Goal: Ask a question

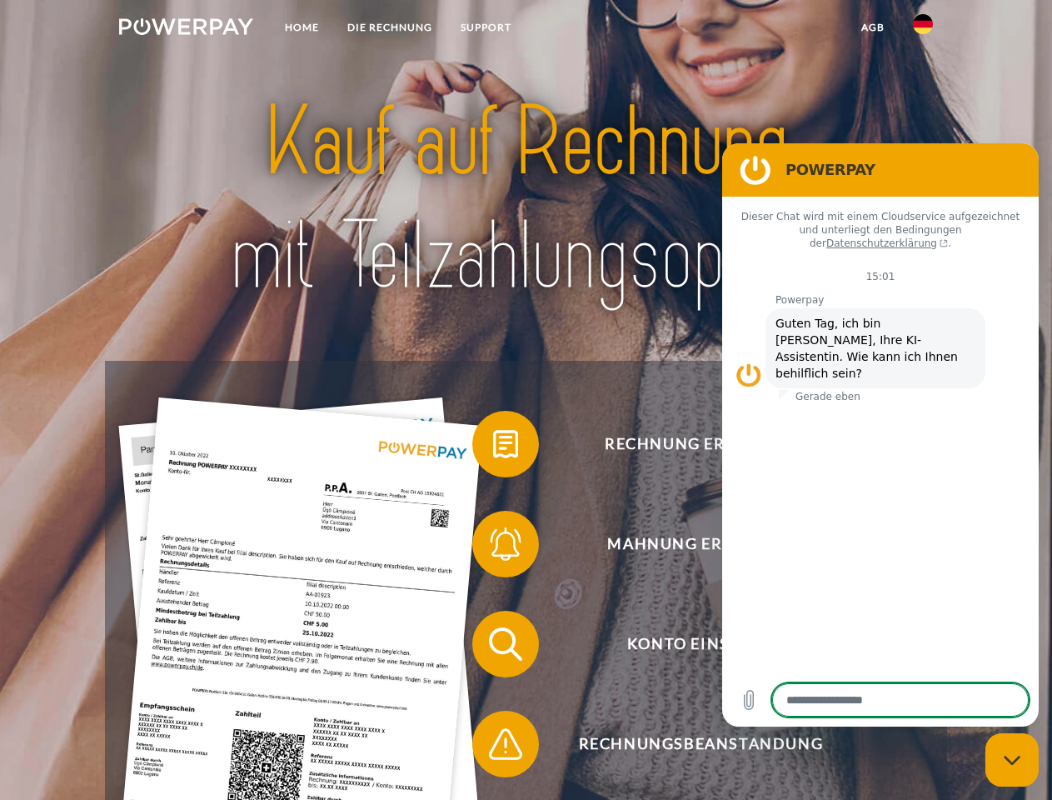
click at [186, 29] on img at bounding box center [186, 26] width 134 height 17
click at [923, 29] on img at bounding box center [923, 24] width 20 height 20
click at [872, 27] on link "agb" at bounding box center [873, 27] width 52 height 30
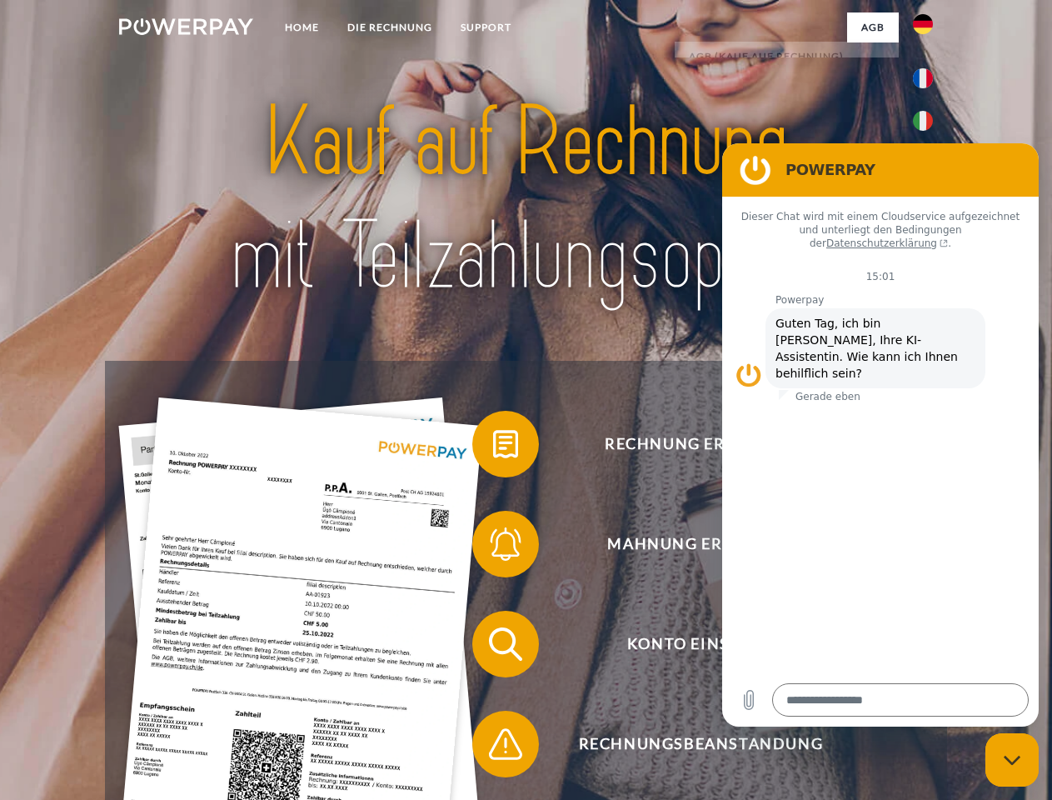
click at [493, 447] on span at bounding box center [480, 443] width 83 height 83
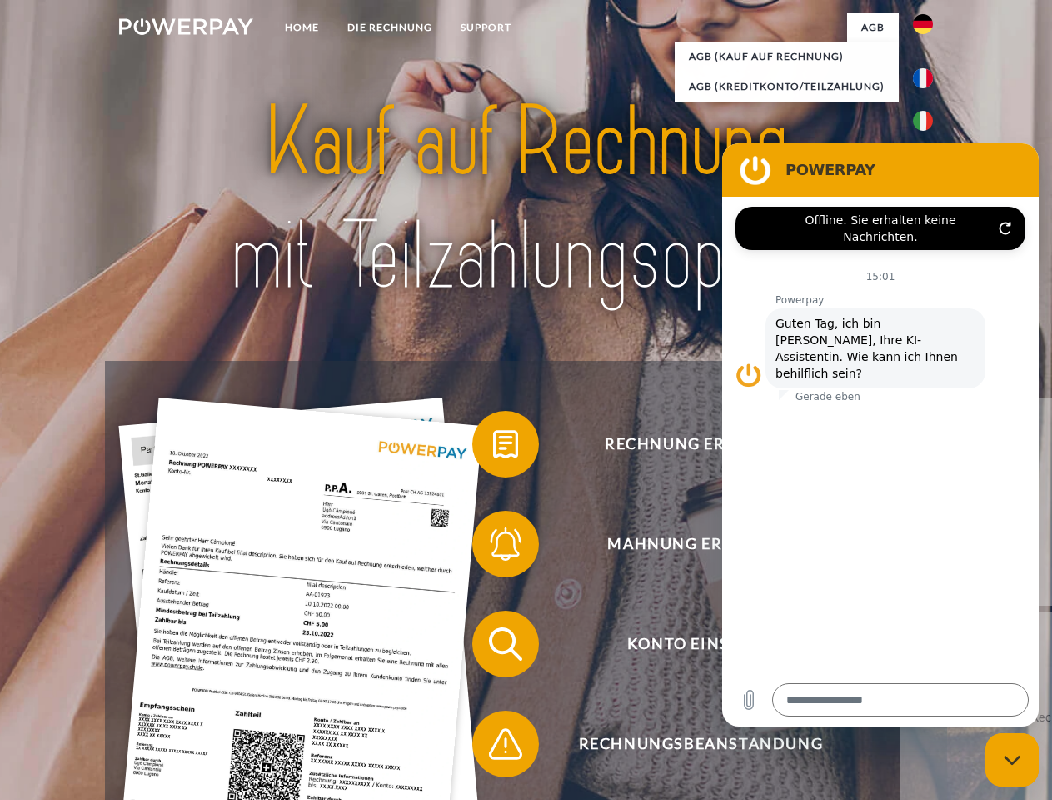
click at [493, 547] on div "Rechnung erhalten? Mahnung erhalten? Konto einsehen" at bounding box center [525, 694] width 841 height 666
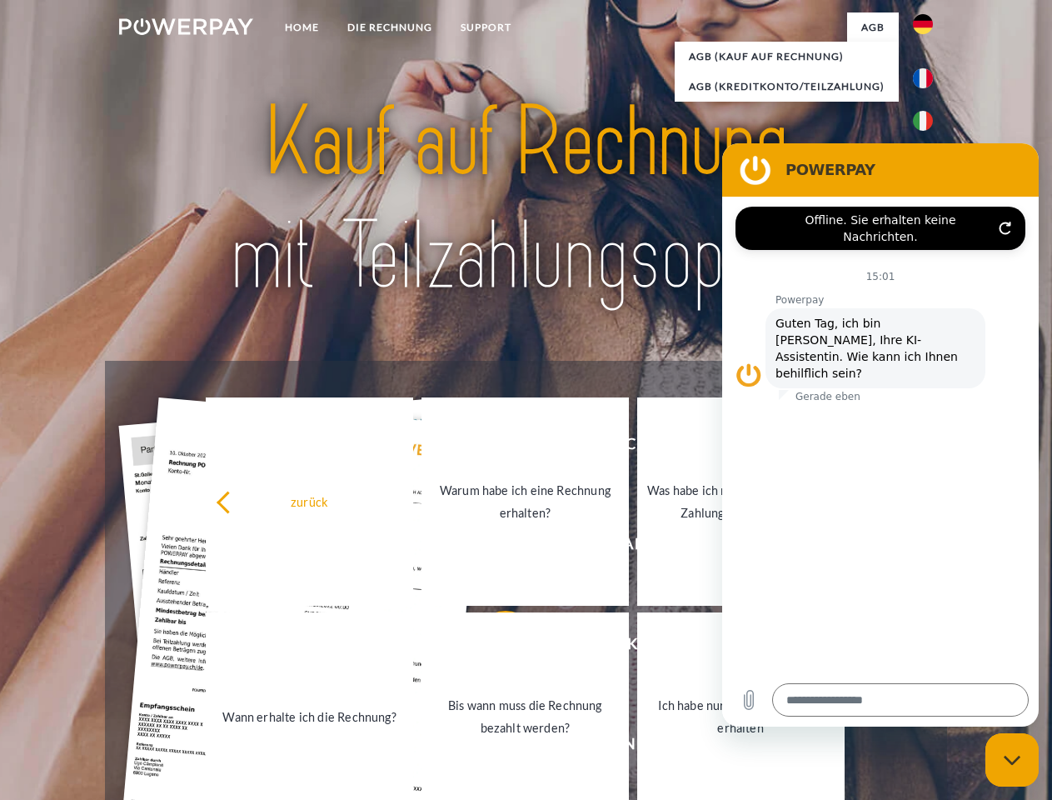
click at [493, 647] on link "Bis wann muss die Rechnung bezahlt werden?" at bounding box center [525, 716] width 207 height 208
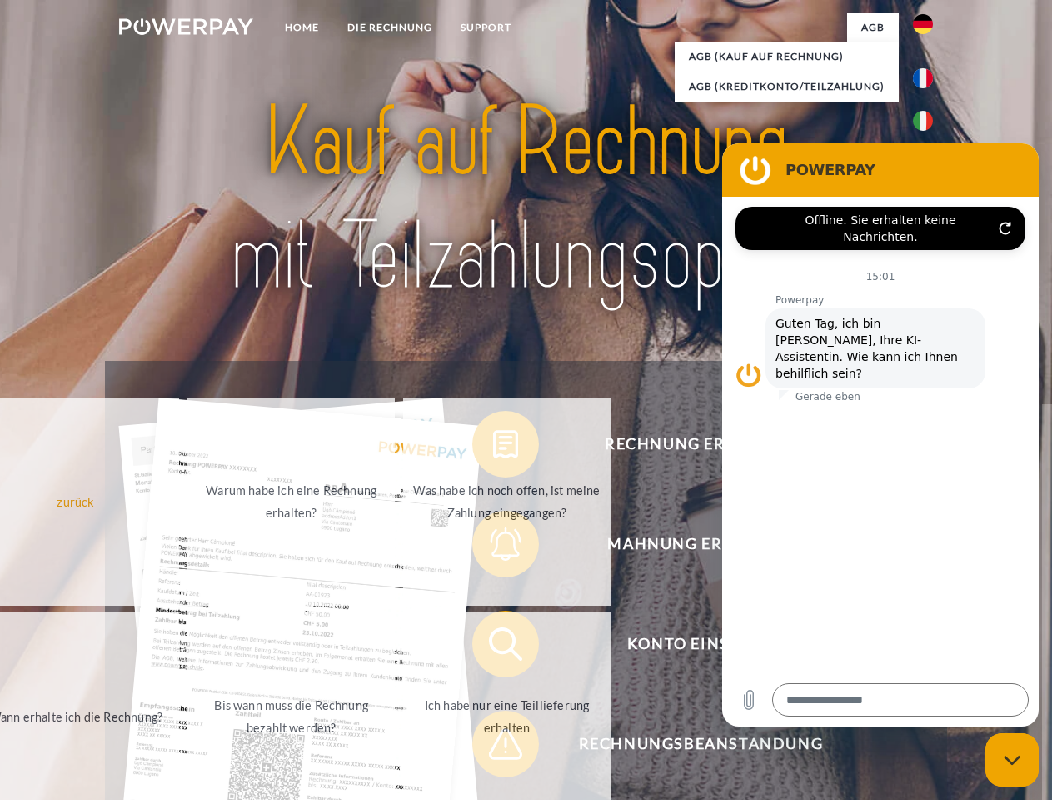
click at [493, 747] on span at bounding box center [480, 743] width 83 height 83
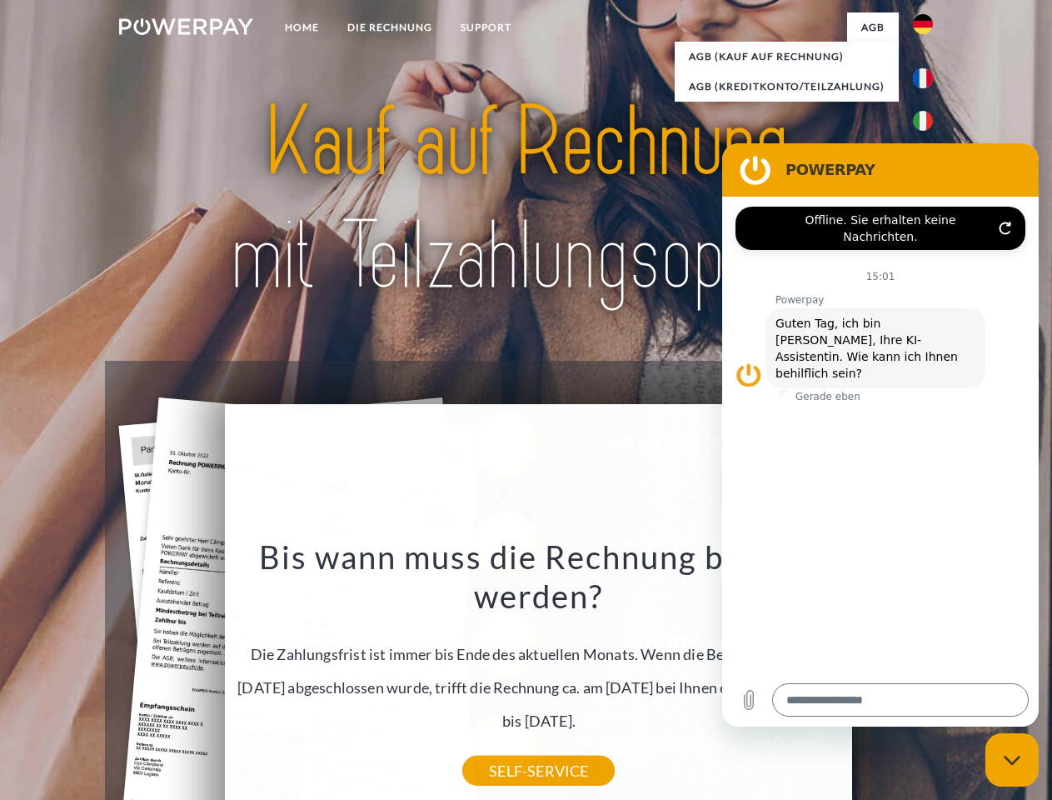
click at [1012, 760] on icon "Messaging-Fenster schließen" at bounding box center [1012, 760] width 17 height 11
type textarea "*"
